Goal: Task Accomplishment & Management: Complete application form

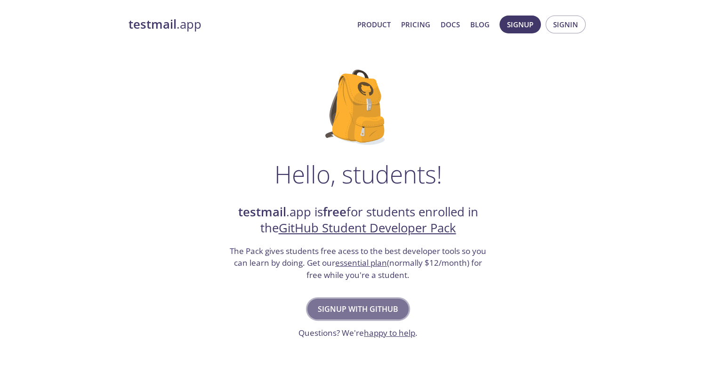
click at [332, 304] on span "Signup with GitHub" at bounding box center [358, 309] width 81 height 13
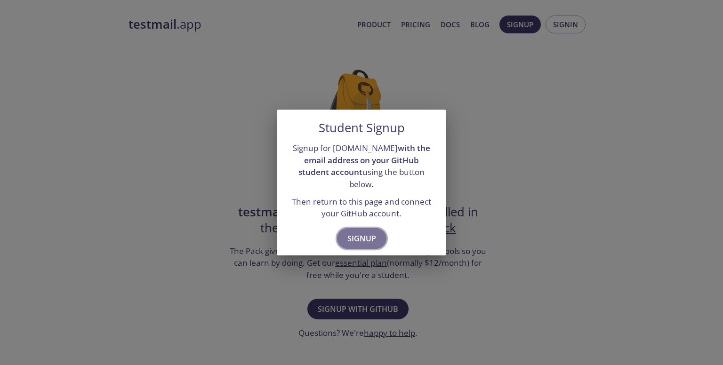
click at [362, 233] on span "Signup" at bounding box center [362, 238] width 29 height 13
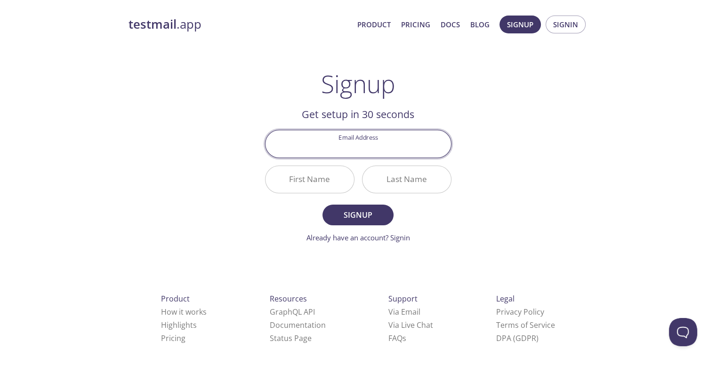
click at [353, 149] on input "Email Address" at bounding box center [359, 143] width 186 height 27
click at [538, 110] on div "testmail .app Product Pricing Docs Blog Signup Signin Signup Get setup in 30 se…" at bounding box center [358, 225] width 482 height 432
drag, startPoint x: 622, startPoint y: 0, endPoint x: 482, endPoint y: 46, distance: 146.7
click at [482, 46] on div "testmail .app Product Pricing Docs Blog Signup Signin Signup Get setup in 30 se…" at bounding box center [358, 225] width 482 height 432
click at [342, 139] on input "Email Address" at bounding box center [359, 143] width 186 height 27
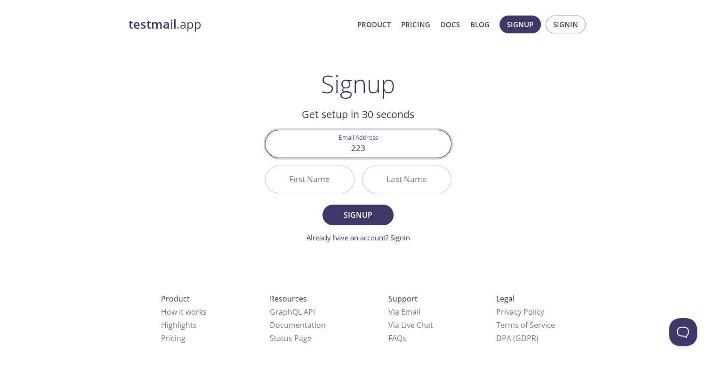
type input "[EMAIL_ADDRESS][DOMAIN_NAME]"
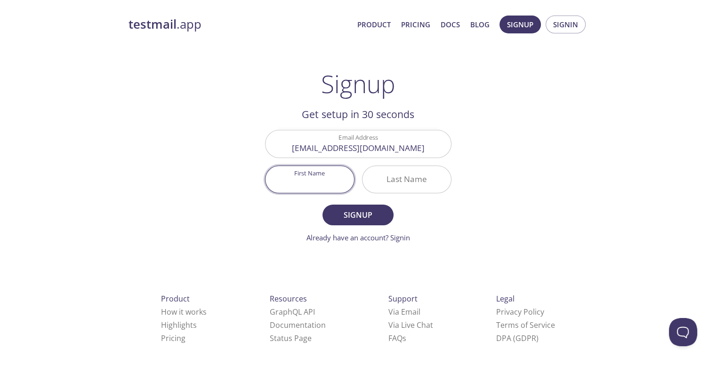
click at [311, 179] on input "First Name" at bounding box center [310, 179] width 89 height 27
type input "Dimas"
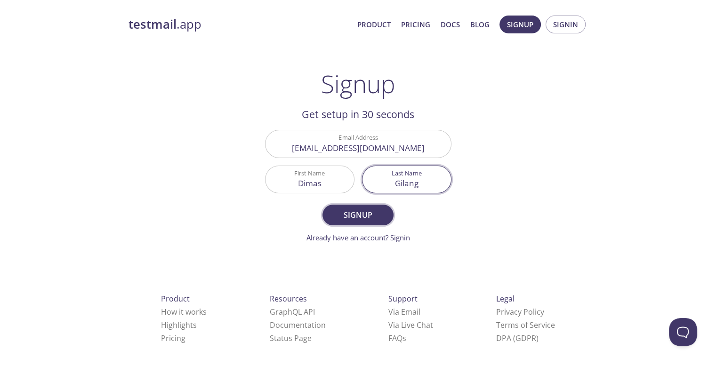
type input "Gilang"
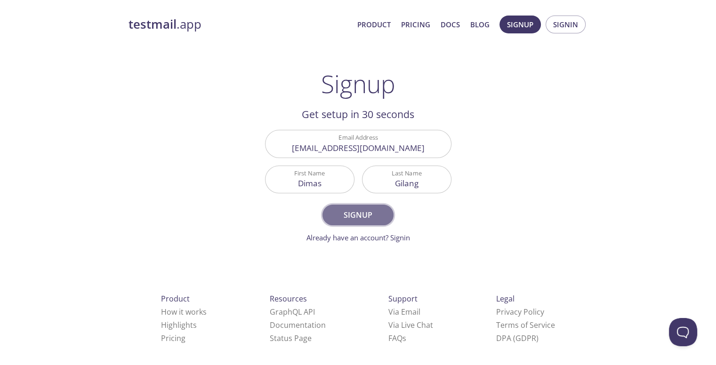
click at [349, 217] on span "Signup" at bounding box center [358, 215] width 50 height 13
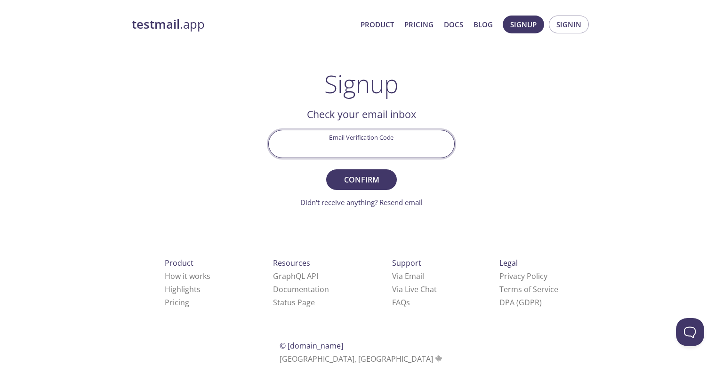
click at [318, 145] on input "Email Verification Code" at bounding box center [362, 143] width 186 height 27
paste input "CJPXBCC"
type input "CJPXBCC"
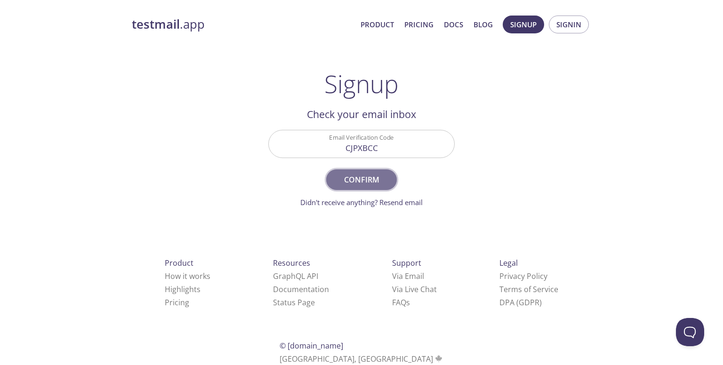
click at [349, 182] on span "Confirm" at bounding box center [362, 179] width 50 height 13
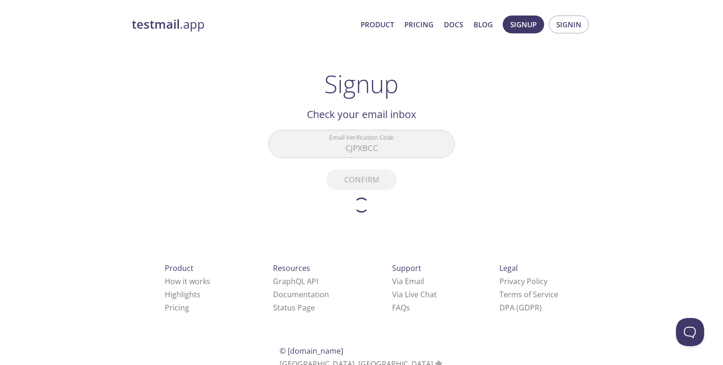
click at [536, 144] on div "testmail .app Product Pricing Docs Blog Signup Signin Signup Get setup in 30 se…" at bounding box center [362, 210] width 482 height 402
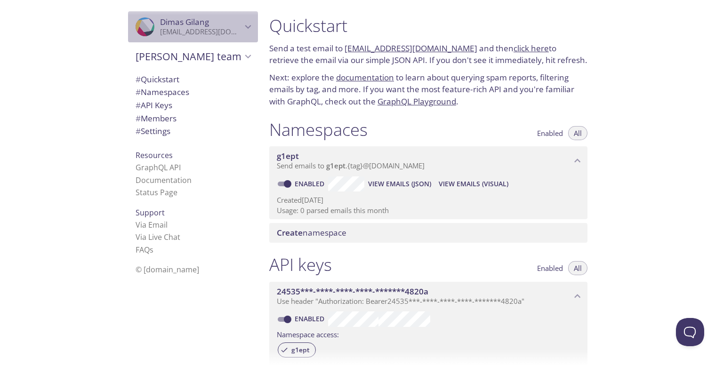
click at [237, 19] on div ".cls-1 { fill: #6d5ca8; } .cls-2 { fill: #3fc191; } .cls-3 { fill: #3b4752; } .…" at bounding box center [193, 26] width 130 height 31
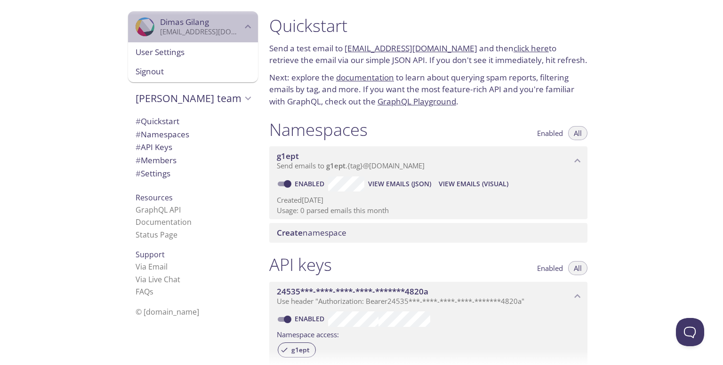
click at [237, 19] on div ".cls-1 { fill: #6d5ca8; } .cls-2 { fill: #3fc191; } .cls-3 { fill: #3b4752; } .…" at bounding box center [193, 26] width 130 height 31
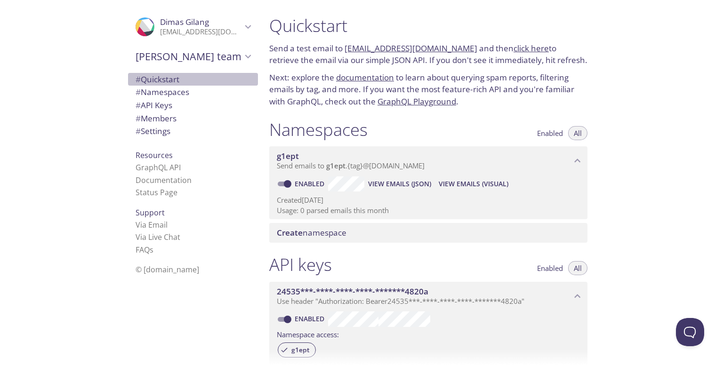
click at [161, 77] on span "# Quickstart" at bounding box center [158, 79] width 44 height 11
click at [184, 97] on span "# Namespaces" at bounding box center [193, 92] width 115 height 12
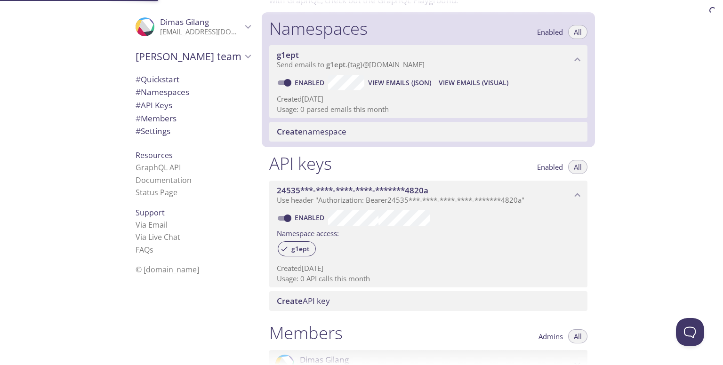
scroll to position [119, 0]
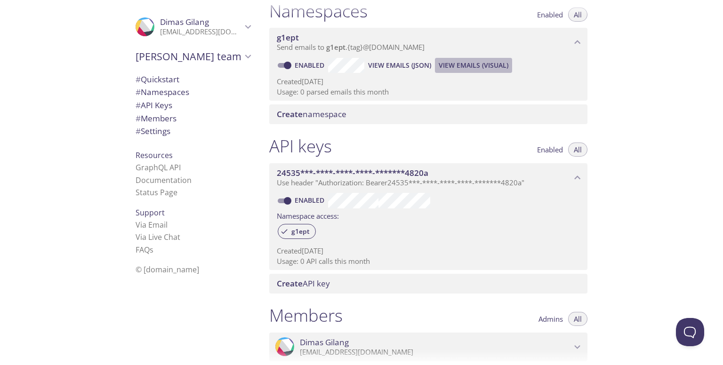
click at [452, 69] on span "View Emails (Visual)" at bounding box center [474, 65] width 70 height 11
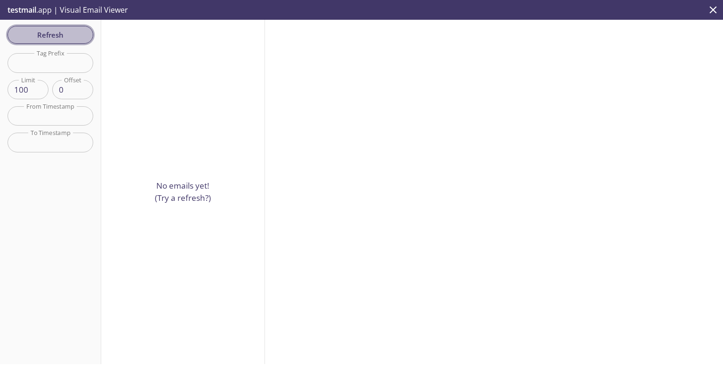
click at [62, 38] on span "Refresh" at bounding box center [50, 35] width 71 height 12
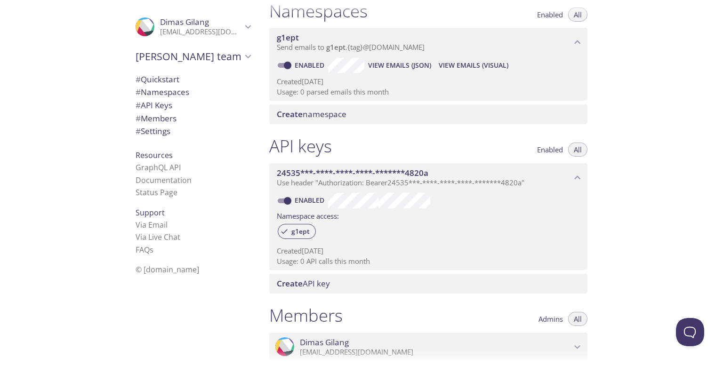
scroll to position [235, 0]
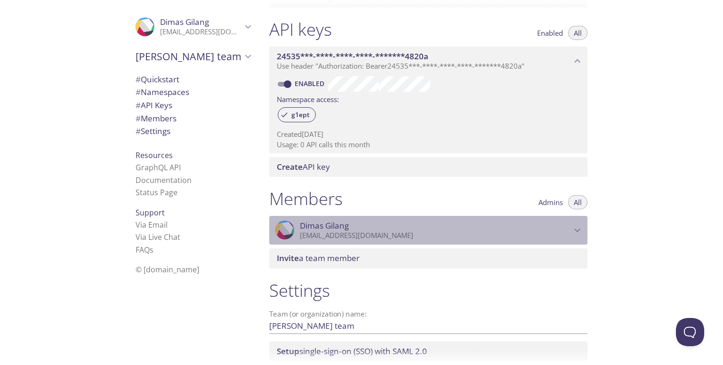
click at [333, 227] on span "Dimas Gilang" at bounding box center [324, 226] width 49 height 10
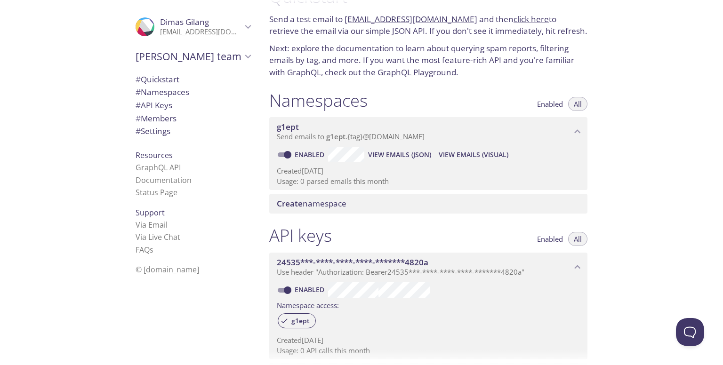
scroll to position [29, 0]
click at [163, 121] on span "# Members" at bounding box center [156, 118] width 41 height 11
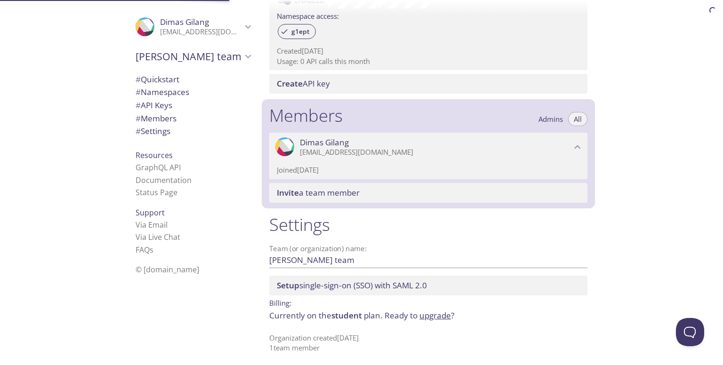
scroll to position [322, 0]
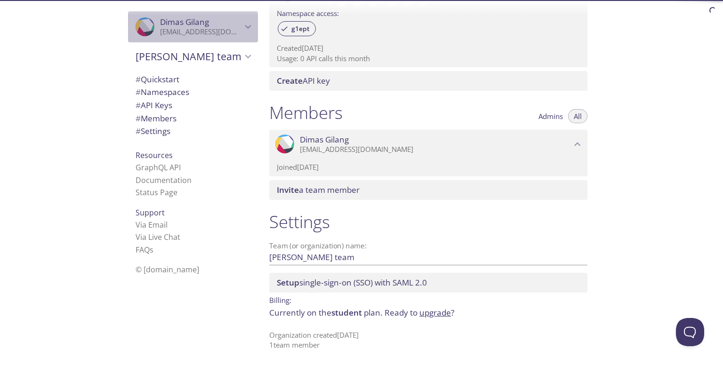
click at [232, 30] on p "[EMAIL_ADDRESS][DOMAIN_NAME]" at bounding box center [201, 31] width 82 height 9
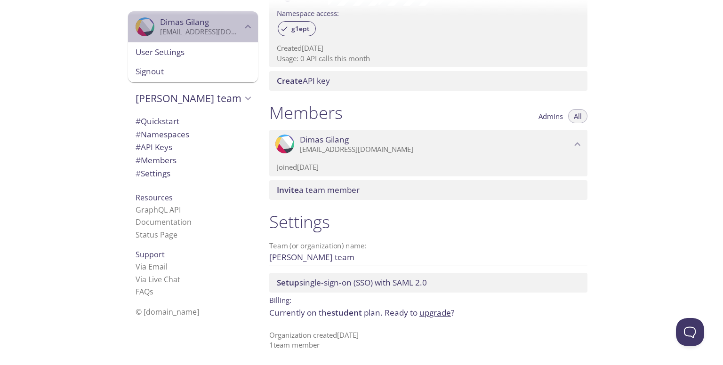
click at [232, 30] on p "[EMAIL_ADDRESS][DOMAIN_NAME]" at bounding box center [201, 31] width 82 height 9
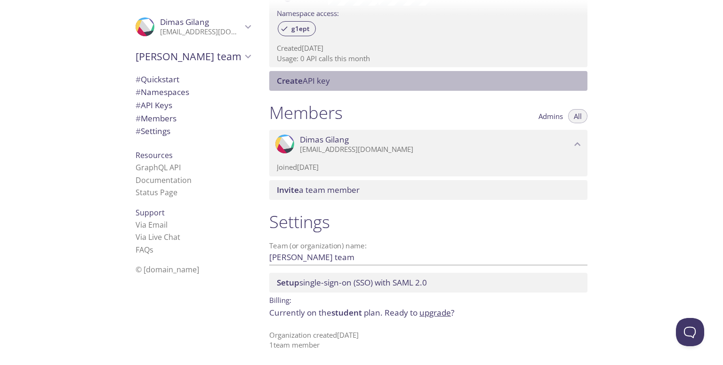
click at [322, 85] on span "Create API key" at bounding box center [303, 80] width 53 height 11
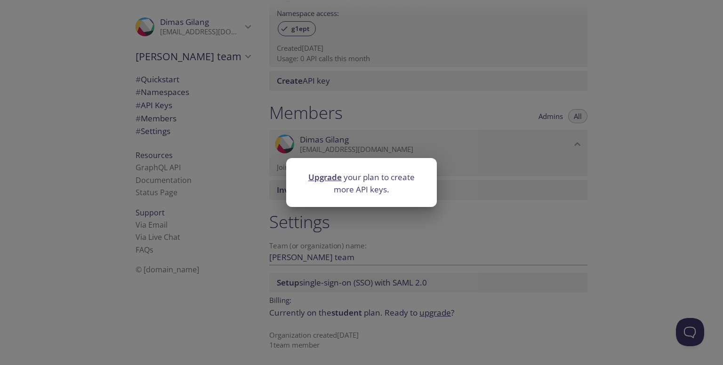
click at [366, 105] on div "Upgrade your plan to create more API keys." at bounding box center [361, 182] width 723 height 365
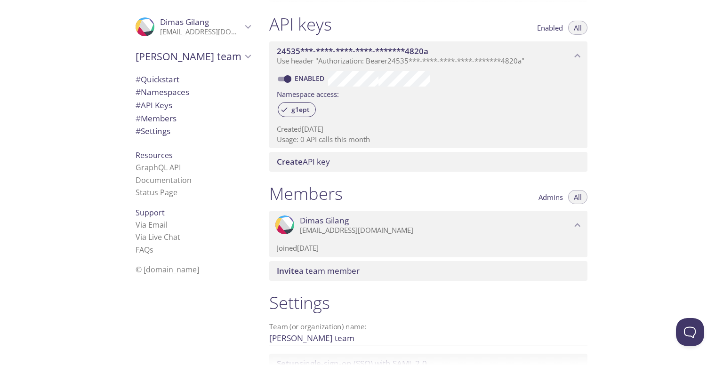
scroll to position [224, 0]
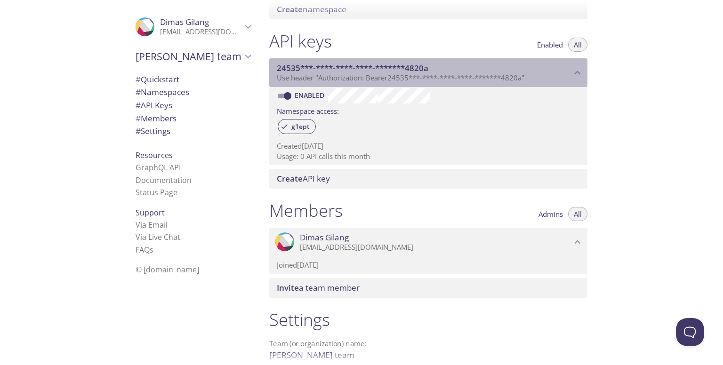
click at [400, 71] on span "24535***-****-****-****-*******4820a" at bounding box center [353, 68] width 152 height 11
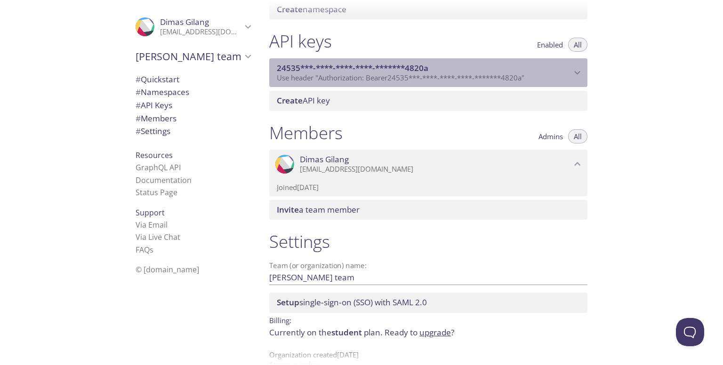
click at [400, 71] on span "24535***-****-****-****-*******4820a" at bounding box center [353, 68] width 152 height 11
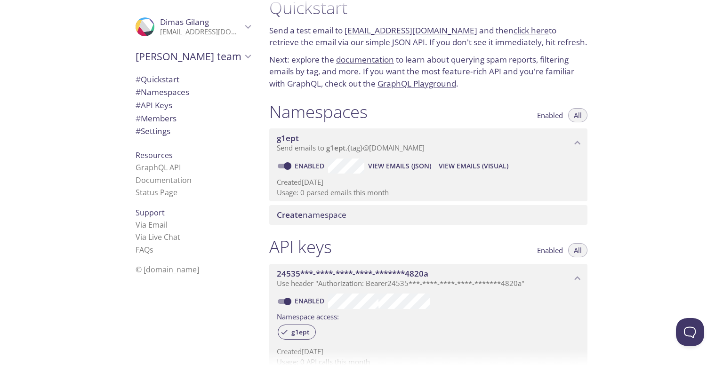
scroll to position [0, 0]
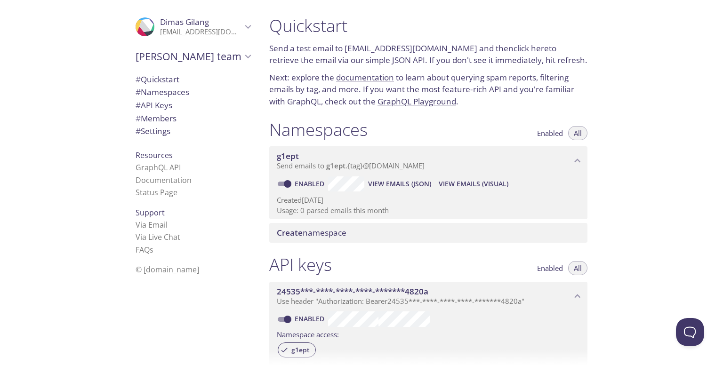
click at [159, 155] on span "Resources" at bounding box center [154, 155] width 37 height 10
click at [160, 183] on link "Documentation" at bounding box center [164, 180] width 56 height 10
